Goal: Task Accomplishment & Management: Manage account settings

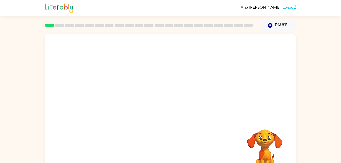
scroll to position [16, 0]
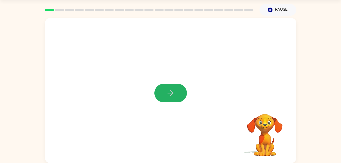
click at [160, 94] on button "button" at bounding box center [171, 93] width 33 height 19
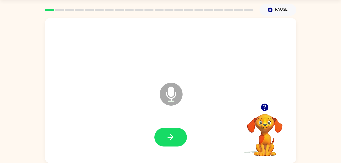
click at [172, 130] on button "button" at bounding box center [171, 137] width 33 height 19
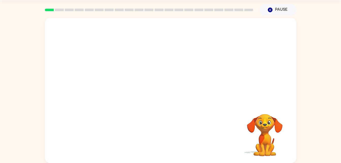
click at [168, 90] on div at bounding box center [158, 81] width 217 height 18
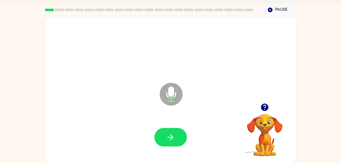
click at [170, 132] on button "button" at bounding box center [171, 137] width 33 height 19
click at [174, 134] on icon "button" at bounding box center [170, 137] width 9 height 9
click at [174, 139] on icon "button" at bounding box center [170, 137] width 9 height 9
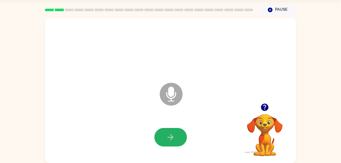
click at [176, 139] on button "button" at bounding box center [171, 137] width 33 height 19
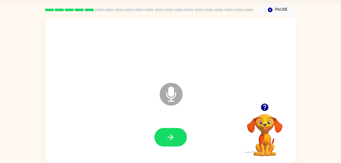
click at [174, 149] on div at bounding box center [171, 138] width 242 height 42
click at [176, 134] on button "button" at bounding box center [171, 137] width 33 height 19
drag, startPoint x: 176, startPoint y: 134, endPoint x: 169, endPoint y: 139, distance: 9.2
click at [169, 139] on icon "button" at bounding box center [170, 137] width 9 height 9
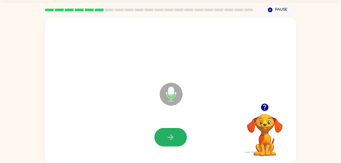
click at [169, 140] on icon "button" at bounding box center [170, 137] width 9 height 9
click at [173, 140] on icon "button" at bounding box center [170, 137] width 9 height 9
click at [174, 137] on icon "button" at bounding box center [170, 137] width 9 height 9
click at [174, 138] on icon "button" at bounding box center [170, 137] width 9 height 9
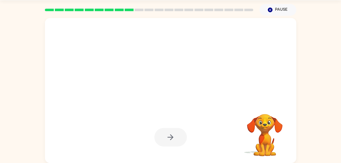
click at [174, 138] on icon "button" at bounding box center [170, 137] width 9 height 9
click at [164, 129] on div at bounding box center [171, 137] width 33 height 19
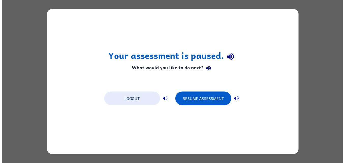
scroll to position [0, 0]
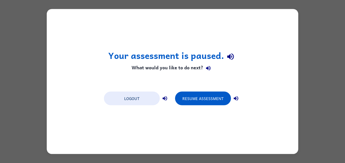
click at [141, 94] on button "Logout" at bounding box center [132, 99] width 56 height 14
